Goal: Information Seeking & Learning: Find specific page/section

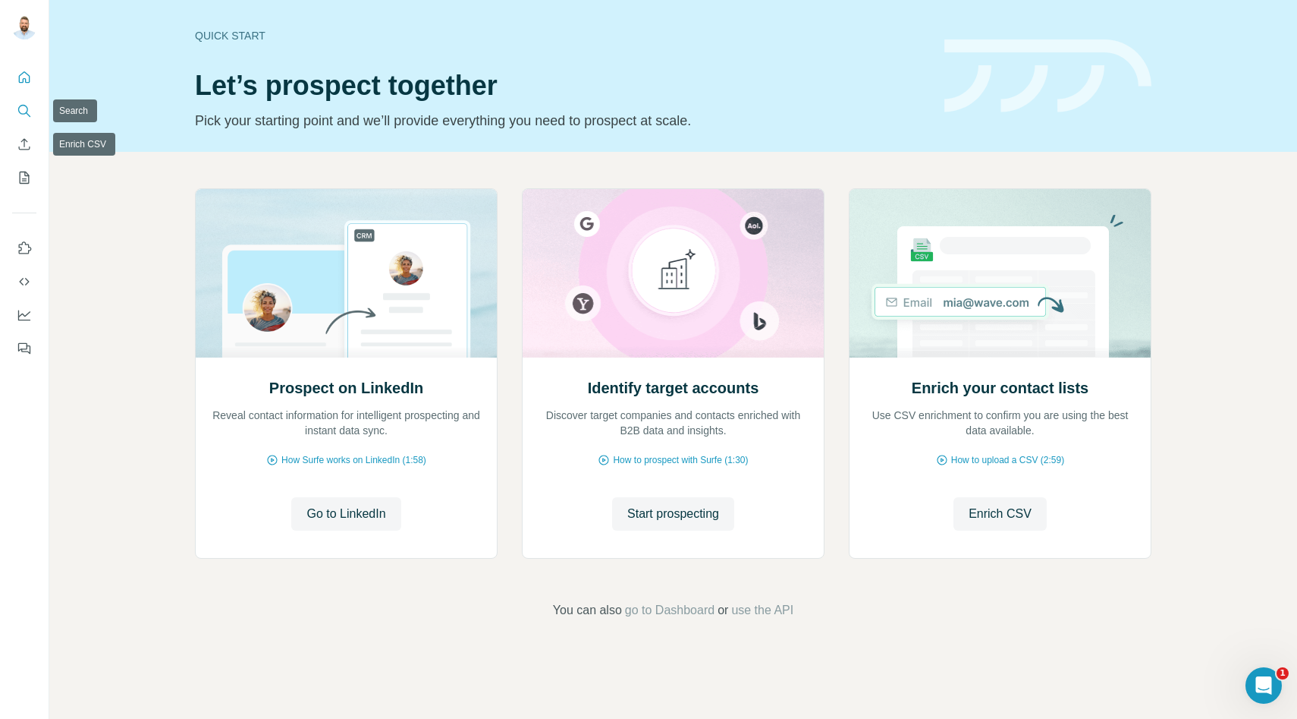
click at [28, 121] on button "Search" at bounding box center [24, 110] width 24 height 27
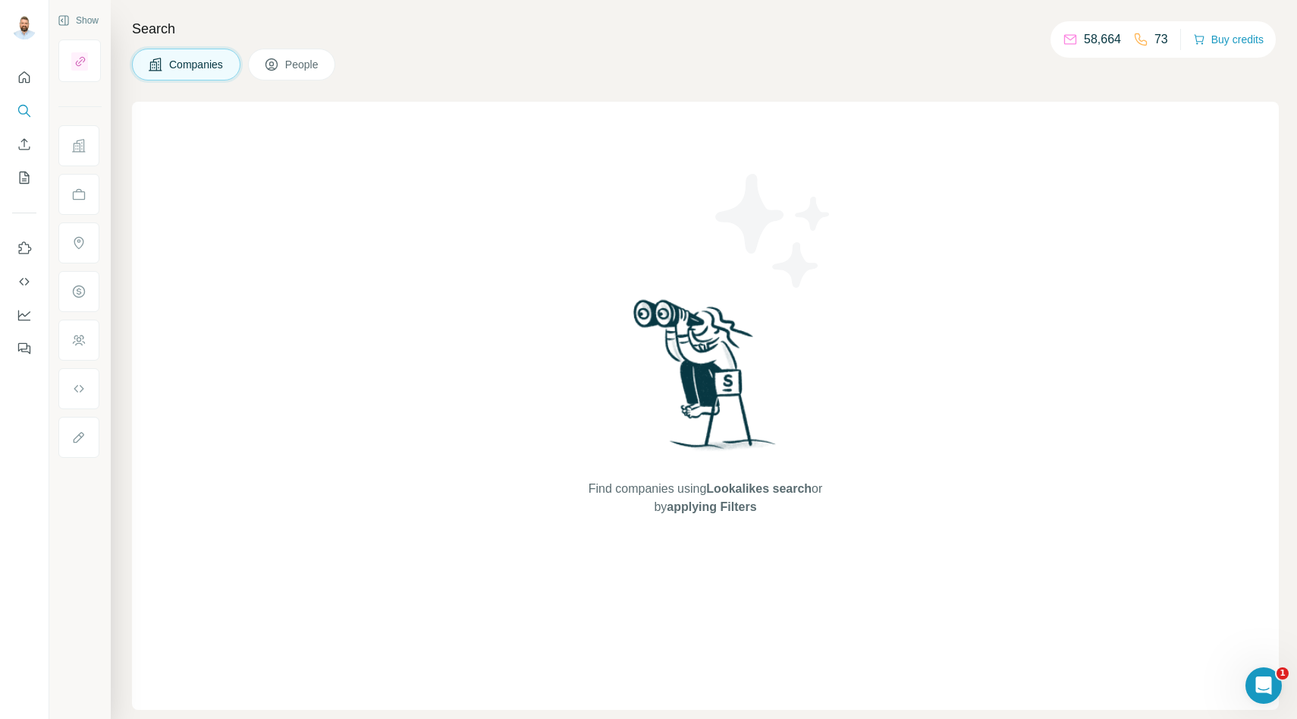
click at [319, 71] on span "People" at bounding box center [302, 64] width 35 height 15
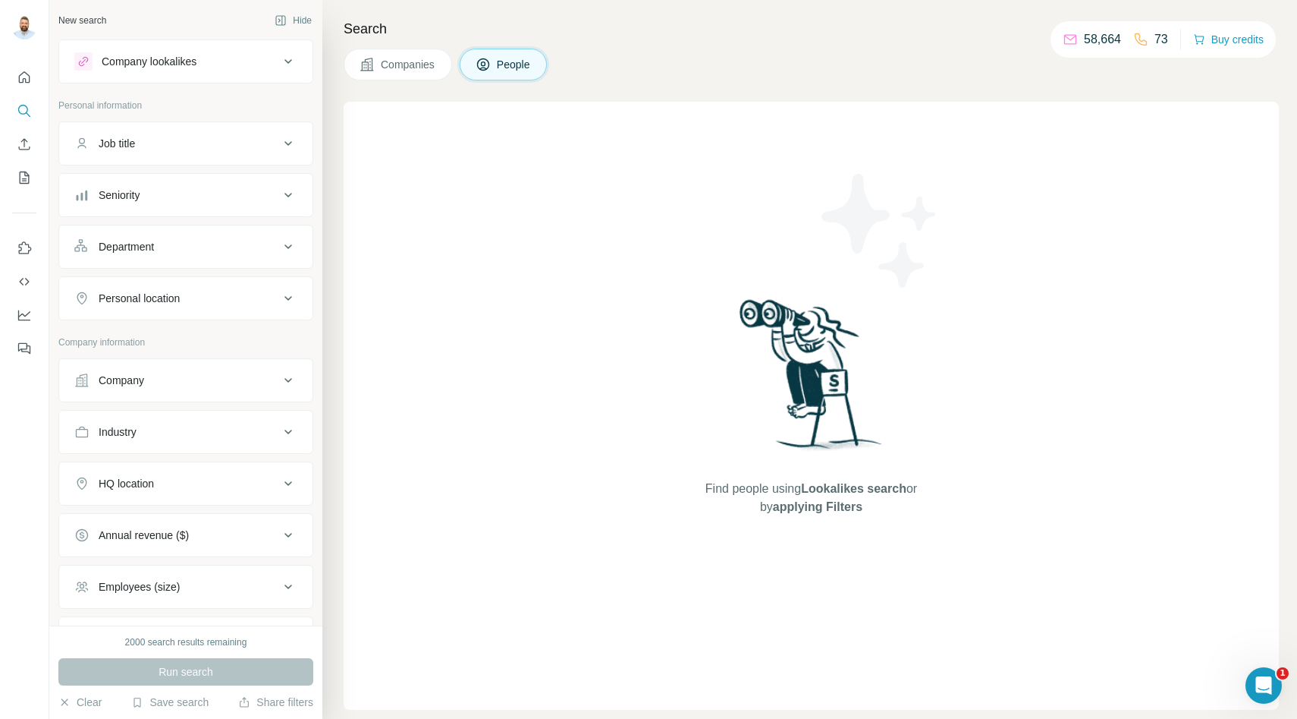
click at [175, 146] on div "Job title" at bounding box center [176, 143] width 205 height 15
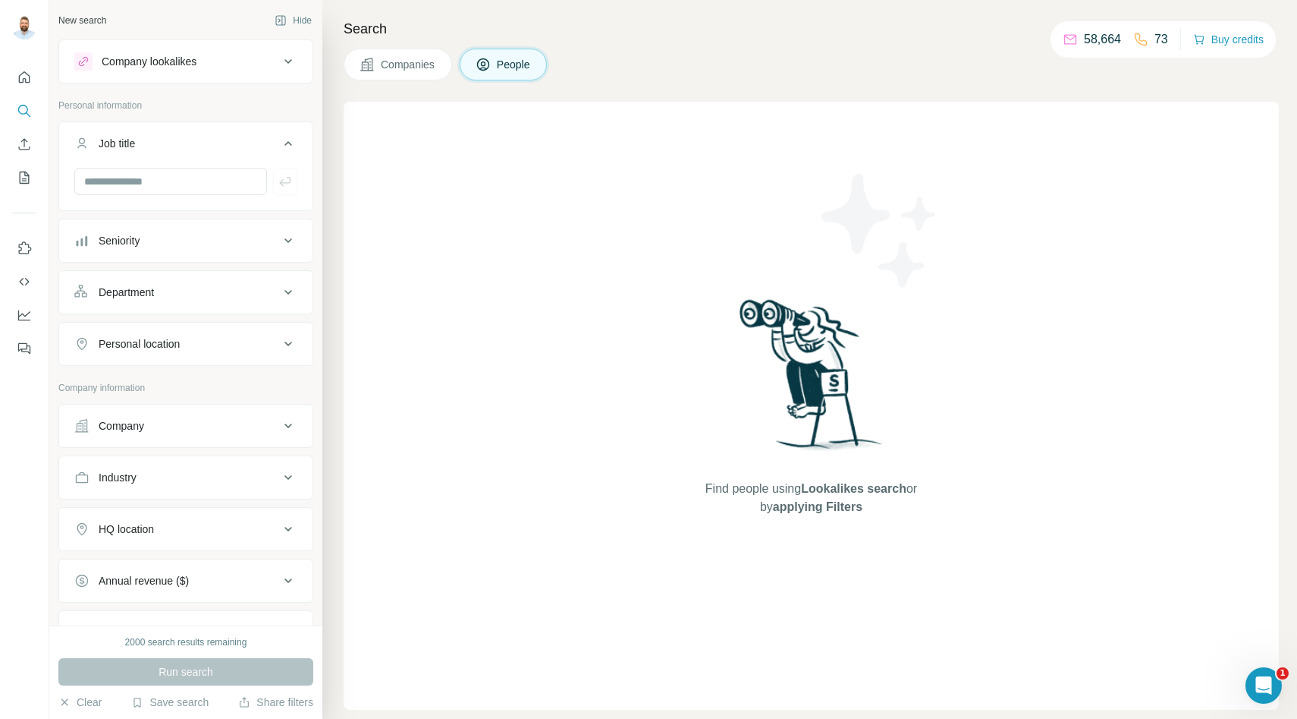
click at [175, 146] on div "Job title" at bounding box center [176, 143] width 205 height 15
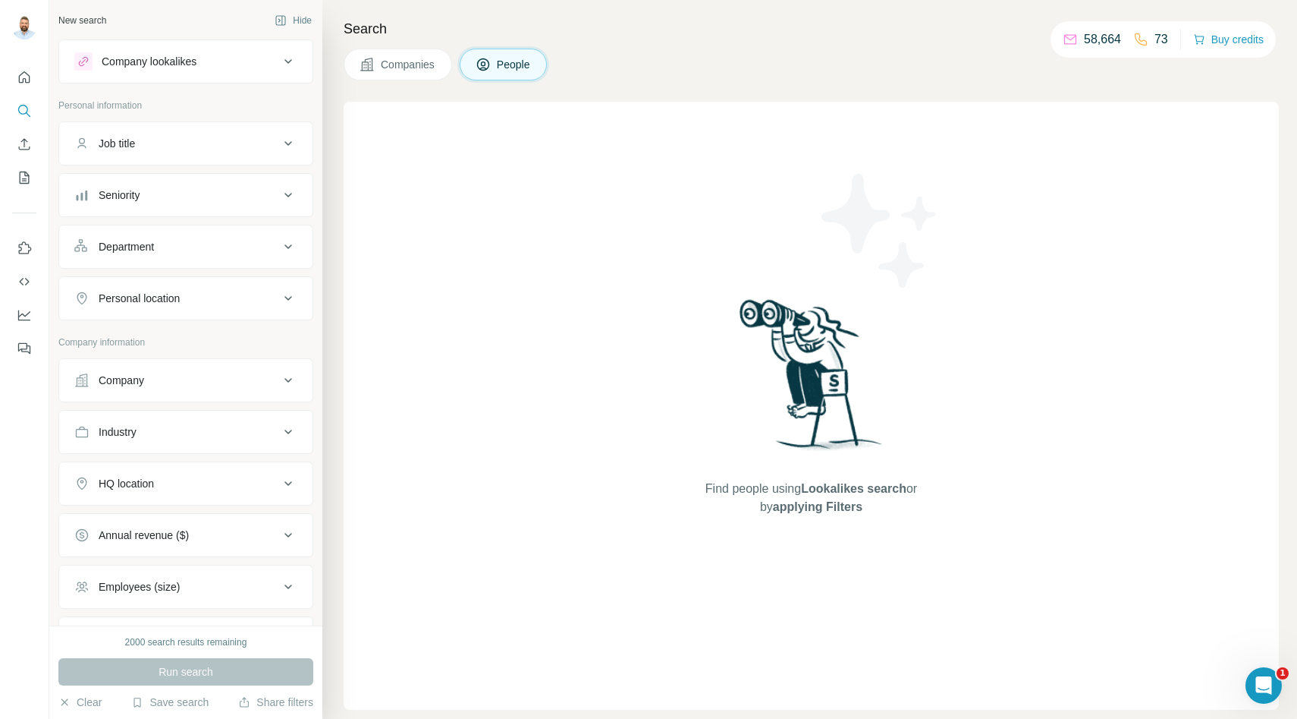
click at [165, 293] on div "Personal location" at bounding box center [139, 298] width 81 height 15
click at [162, 320] on button "Personal location" at bounding box center [185, 301] width 253 height 42
click at [165, 316] on div "Personal location" at bounding box center [185, 298] width 255 height 44
click at [171, 301] on div "Personal location" at bounding box center [139, 298] width 81 height 15
click at [158, 336] on input "text" at bounding box center [185, 335] width 223 height 27
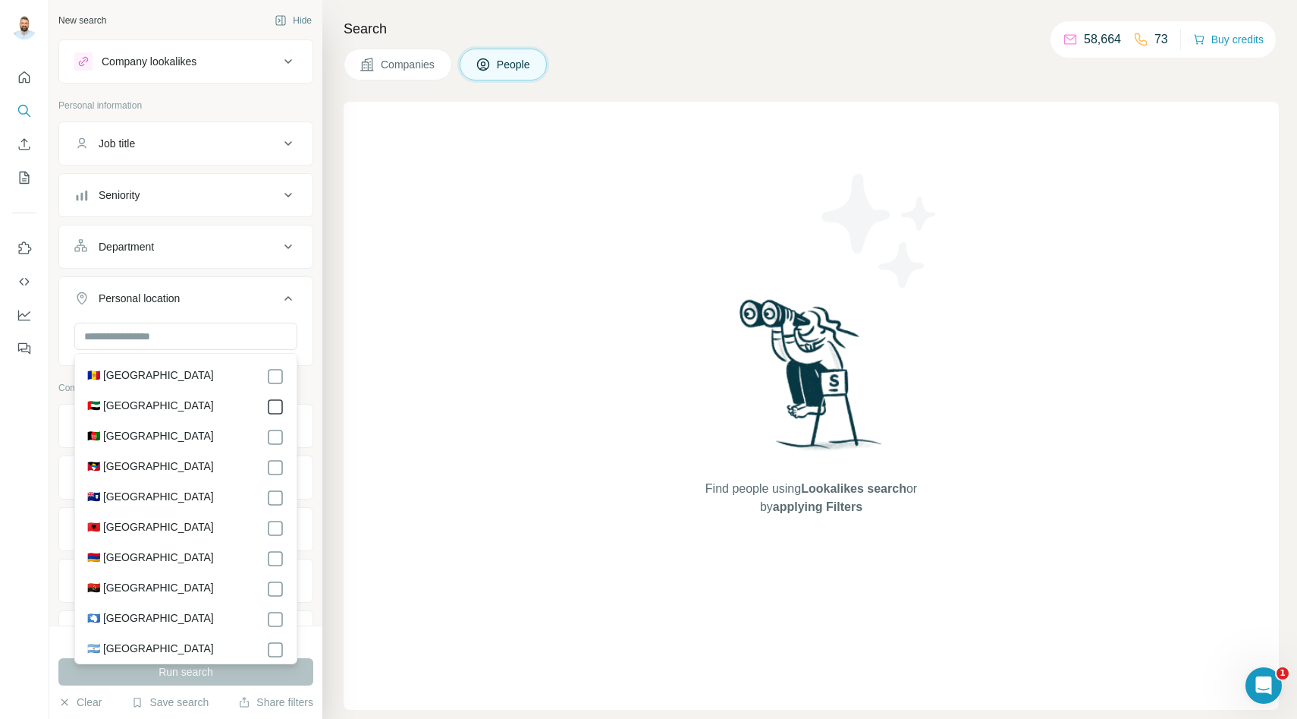
click at [284, 407] on icon at bounding box center [275, 407] width 18 height 18
click at [235, 272] on ul "Job title Seniority Department Personal location 1 [GEOGRAPHIC_DATA] Clear all" at bounding box center [185, 270] width 255 height 298
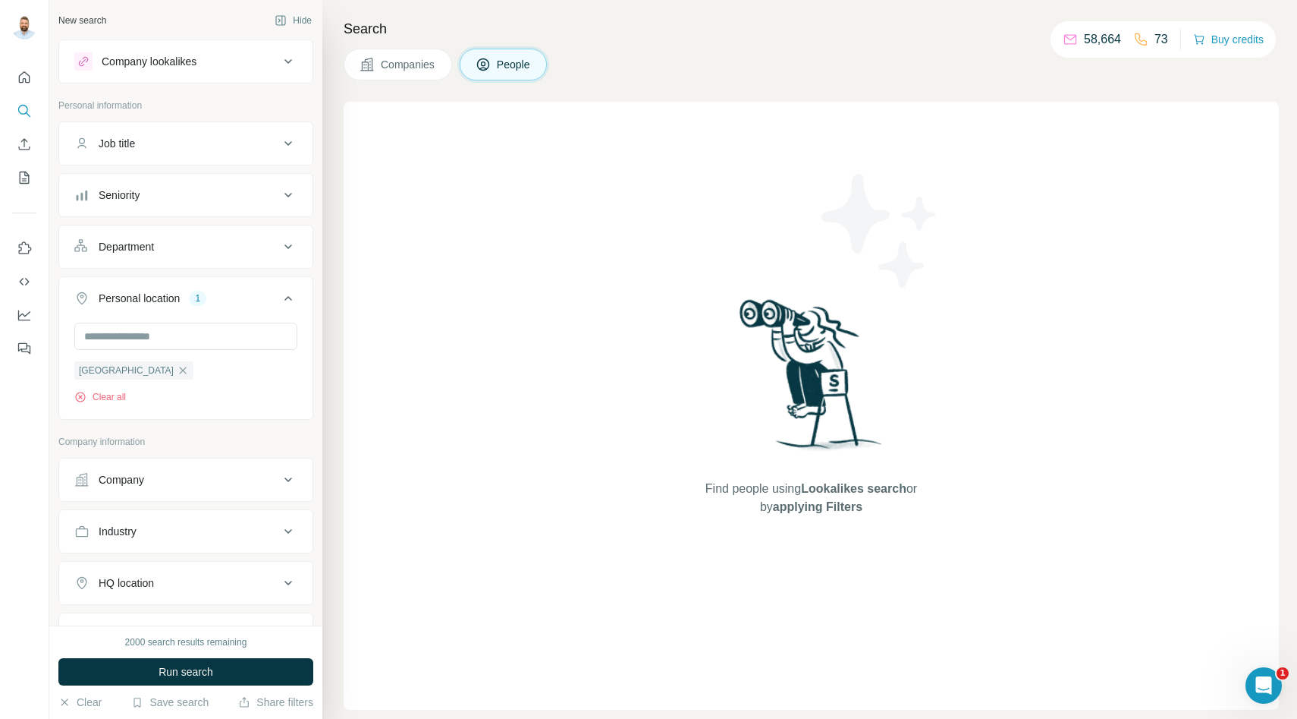
click at [200, 248] on div "Department" at bounding box center [176, 246] width 205 height 15
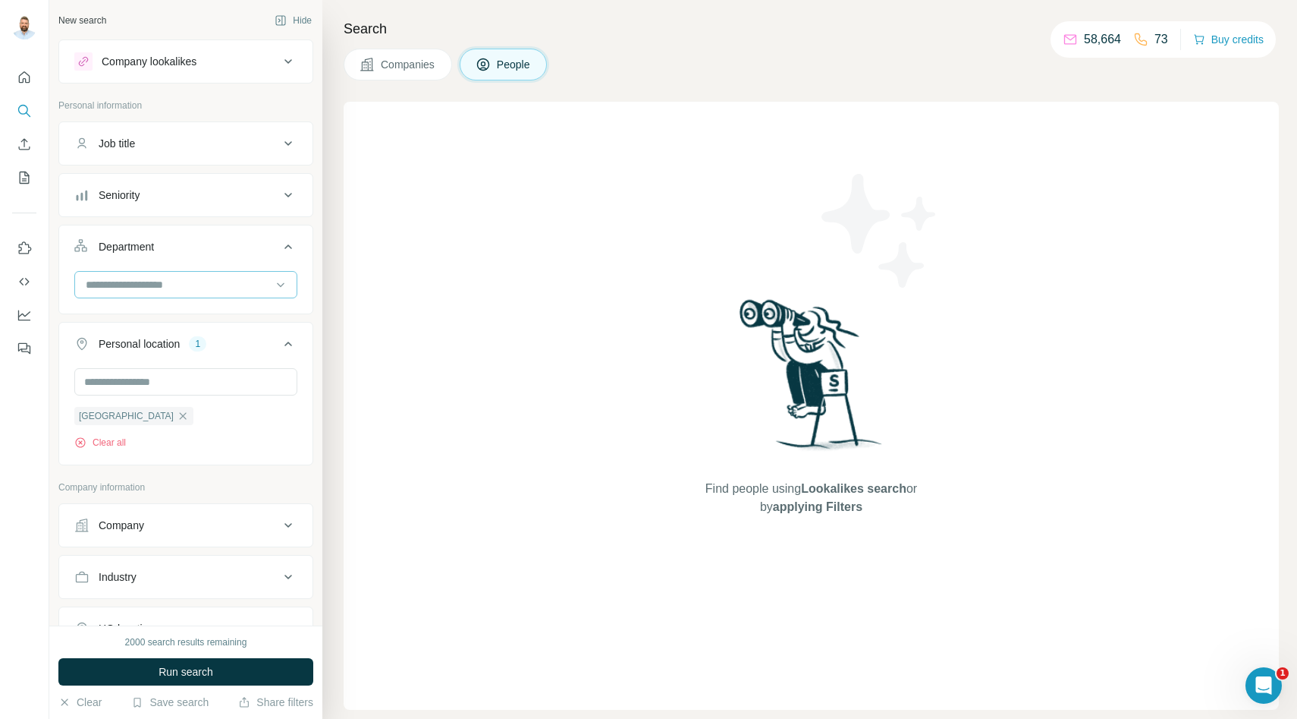
click at [184, 286] on input at bounding box center [177, 284] width 187 height 17
click at [178, 144] on div "Job title" at bounding box center [176, 143] width 205 height 15
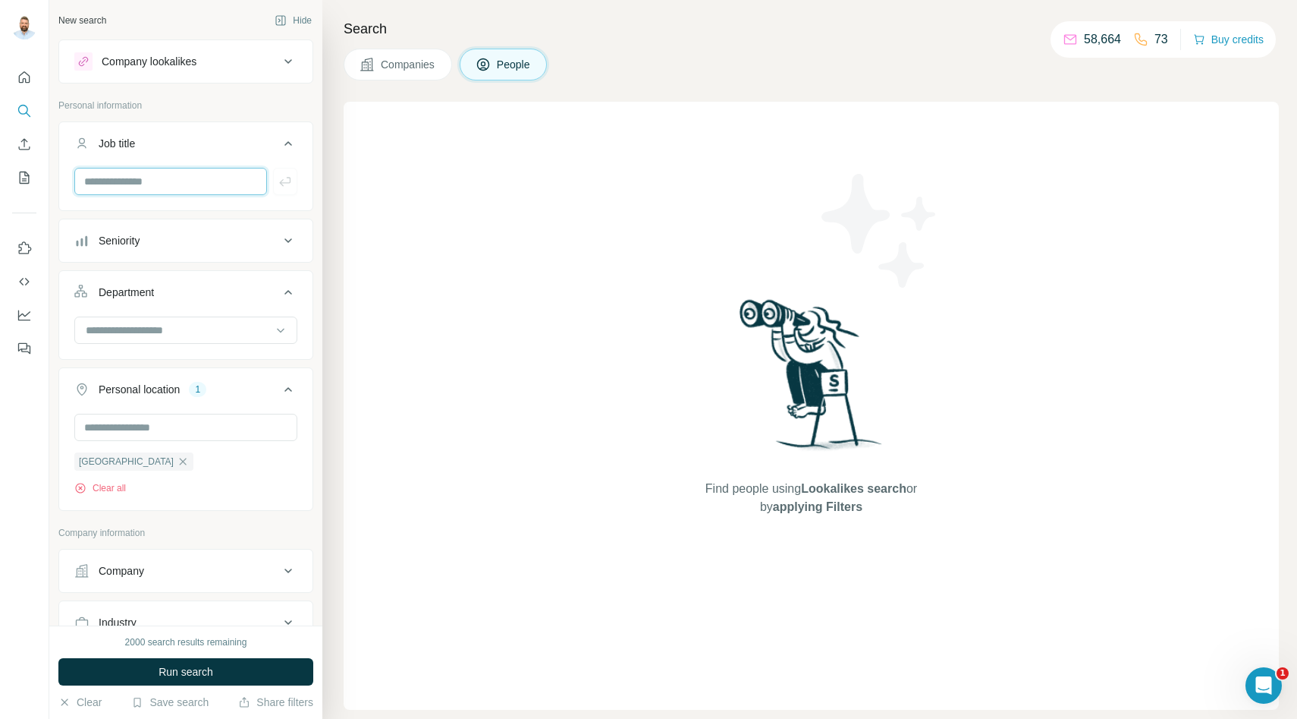
click at [160, 182] on input "text" at bounding box center [170, 181] width 193 height 27
type input "**"
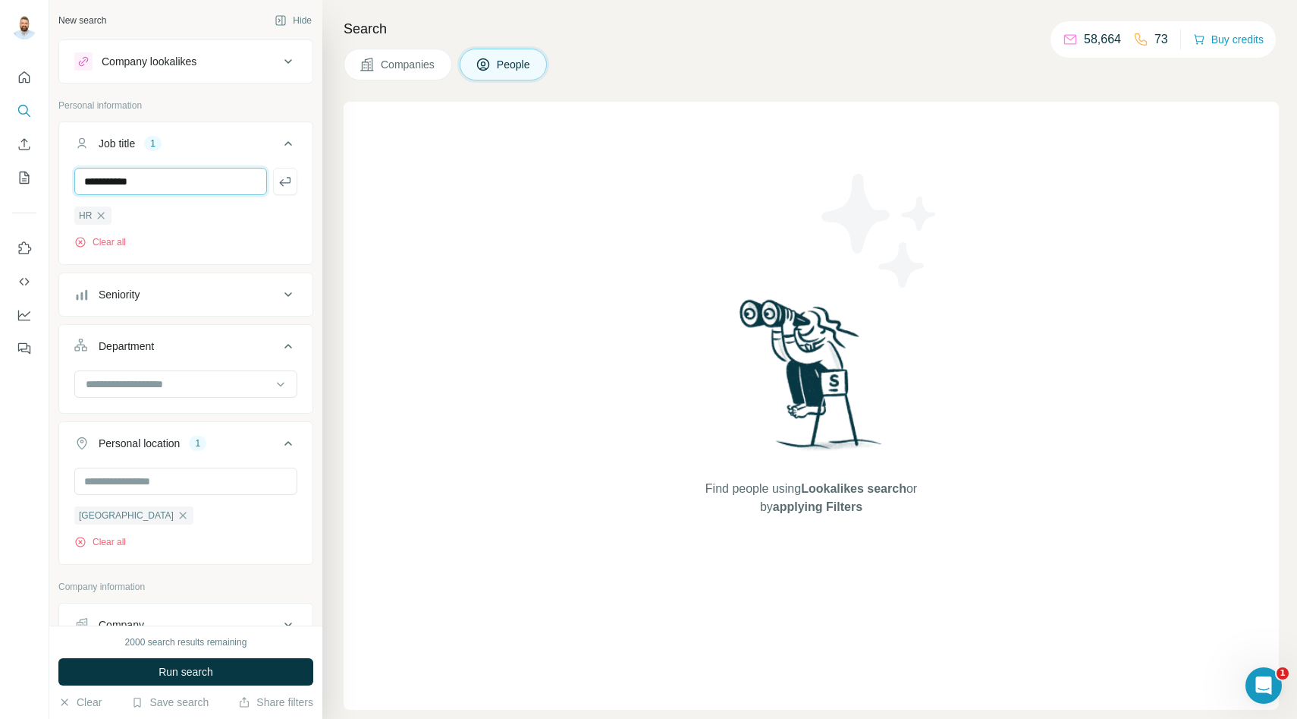
type input "**********"
click at [188, 294] on div "Seniority" at bounding box center [176, 294] width 205 height 15
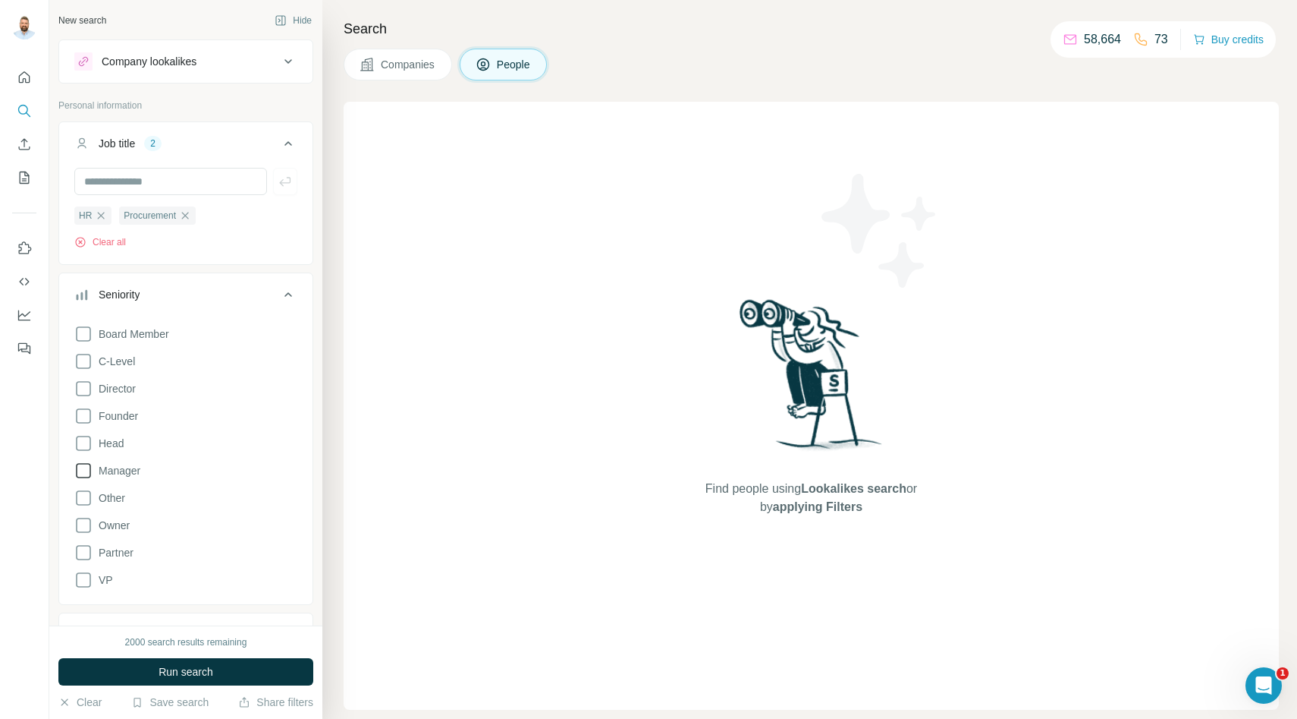
click at [81, 473] on icon at bounding box center [83, 470] width 18 height 18
click at [82, 442] on icon at bounding box center [83, 443] width 18 height 18
click at [83, 412] on icon at bounding box center [83, 416] width 18 height 18
click at [83, 392] on icon at bounding box center [83, 388] width 18 height 18
click at [86, 357] on icon at bounding box center [83, 361] width 18 height 18
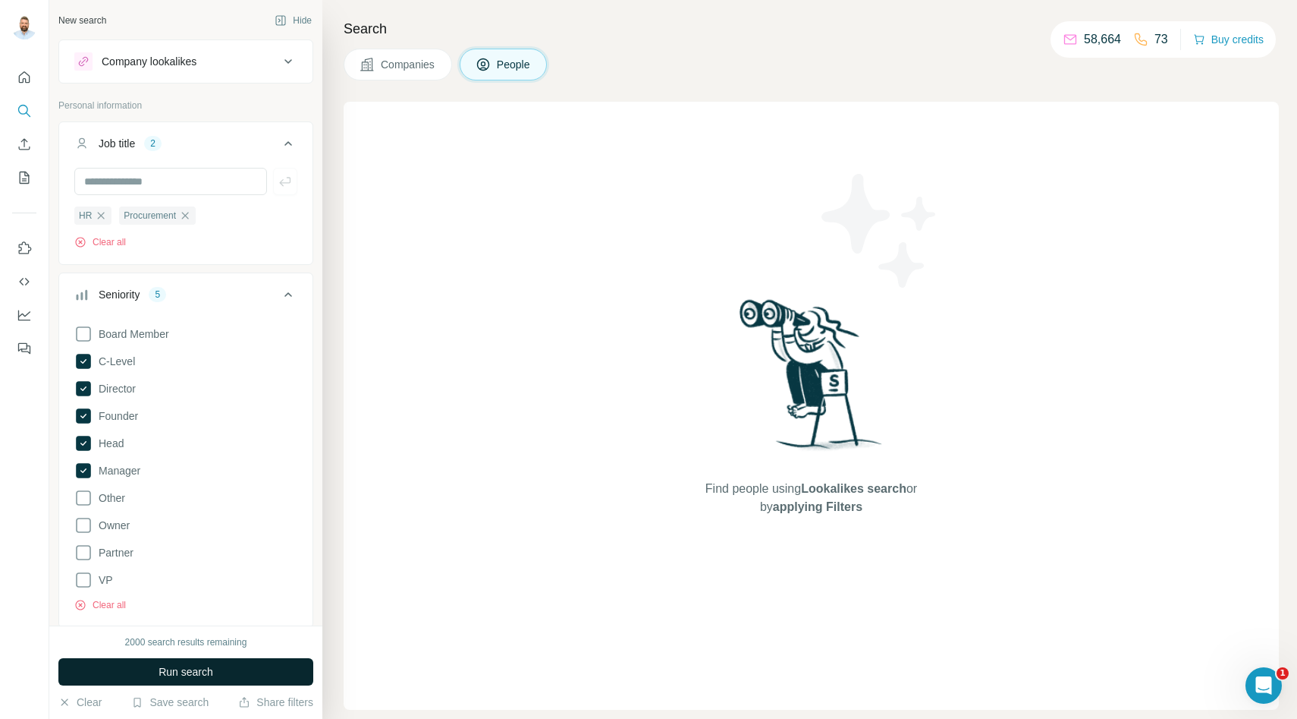
click at [225, 678] on button "Run search" at bounding box center [185, 671] width 255 height 27
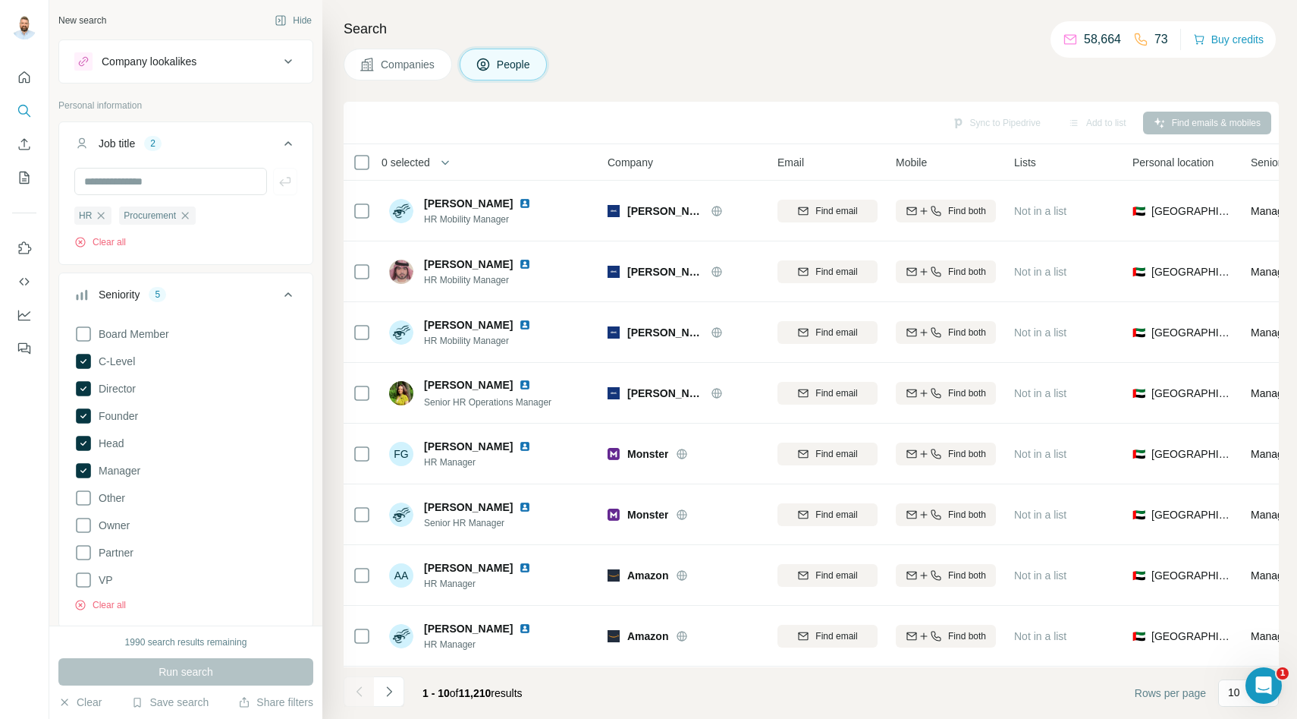
drag, startPoint x: 548, startPoint y: 695, endPoint x: 557, endPoint y: 704, distance: 12.9
click at [557, 704] on footer "1 - 10 of 11,210 results Rows per page 10" at bounding box center [812, 693] width 936 height 52
